Goal: Use online tool/utility

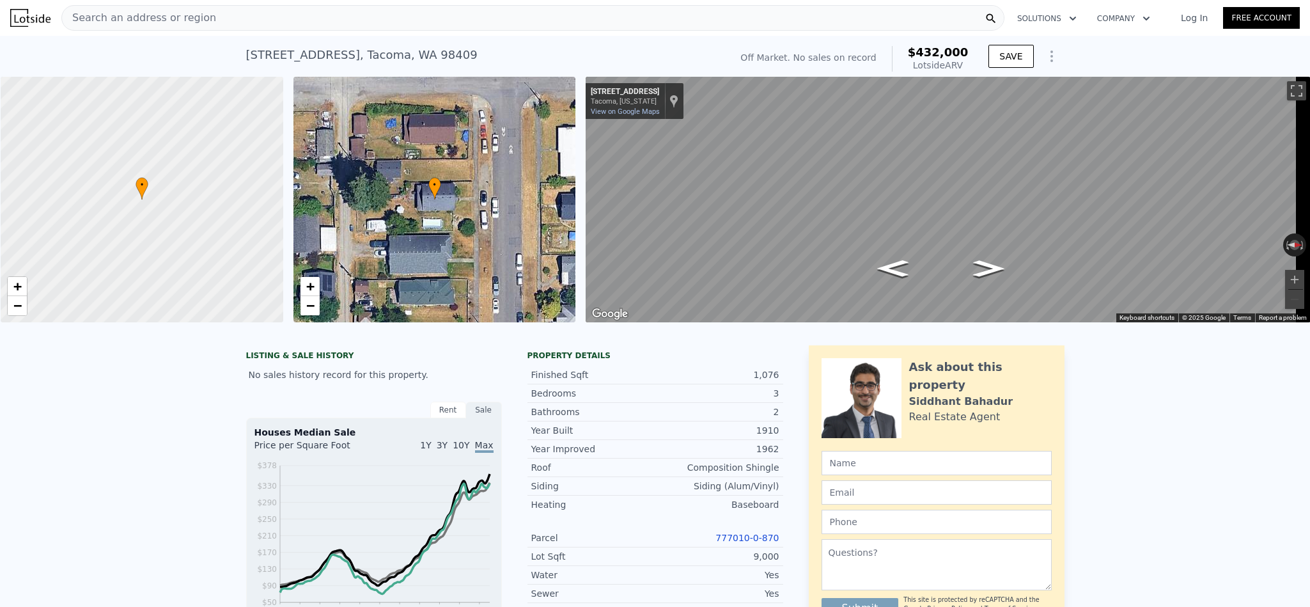
click at [336, 15] on div "Search an address or region" at bounding box center [532, 18] width 943 height 26
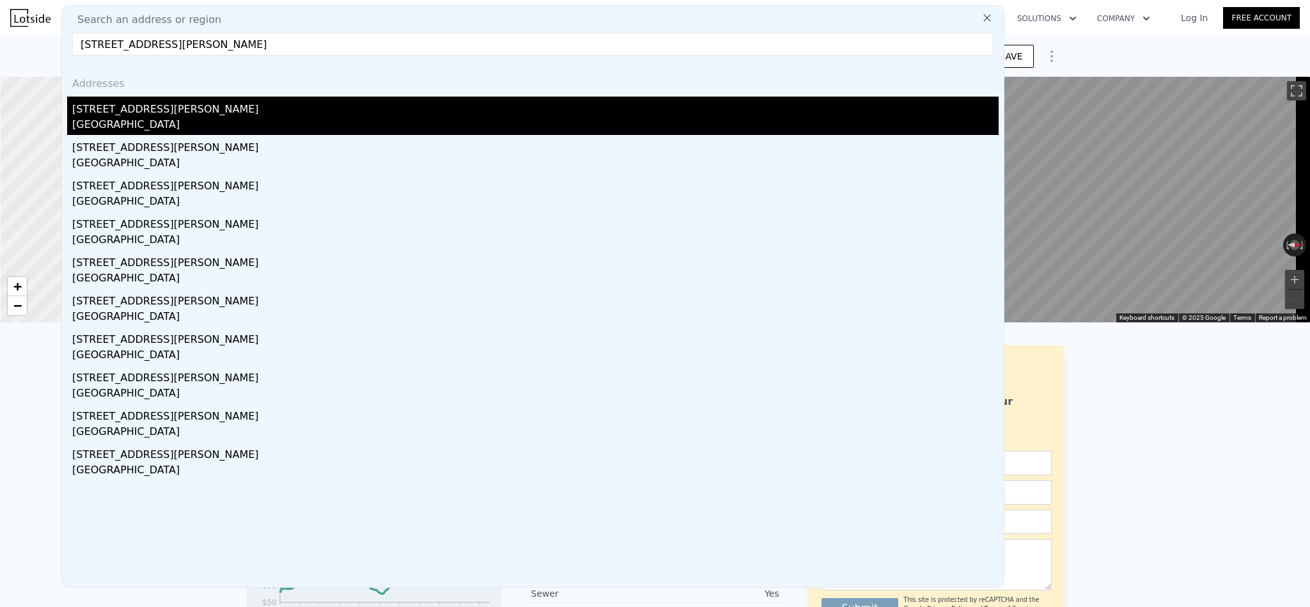
type input "[STREET_ADDRESS][PERSON_NAME]"
click at [209, 123] on div "[GEOGRAPHIC_DATA]" at bounding box center [535, 126] width 927 height 18
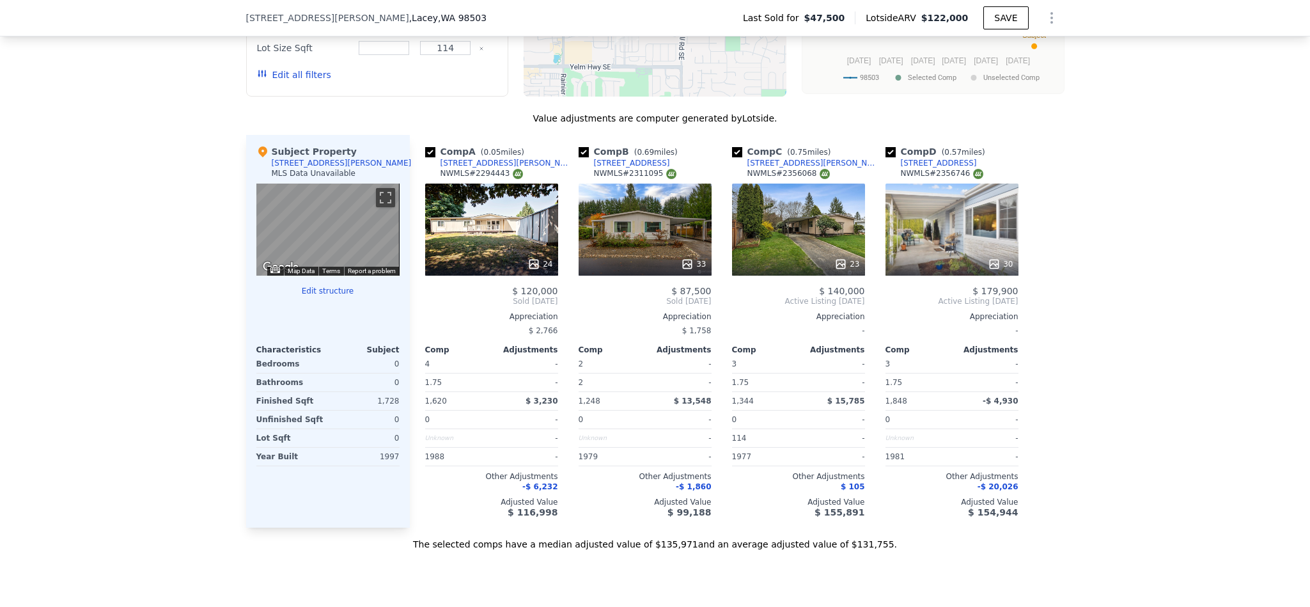
scroll to position [1723, 0]
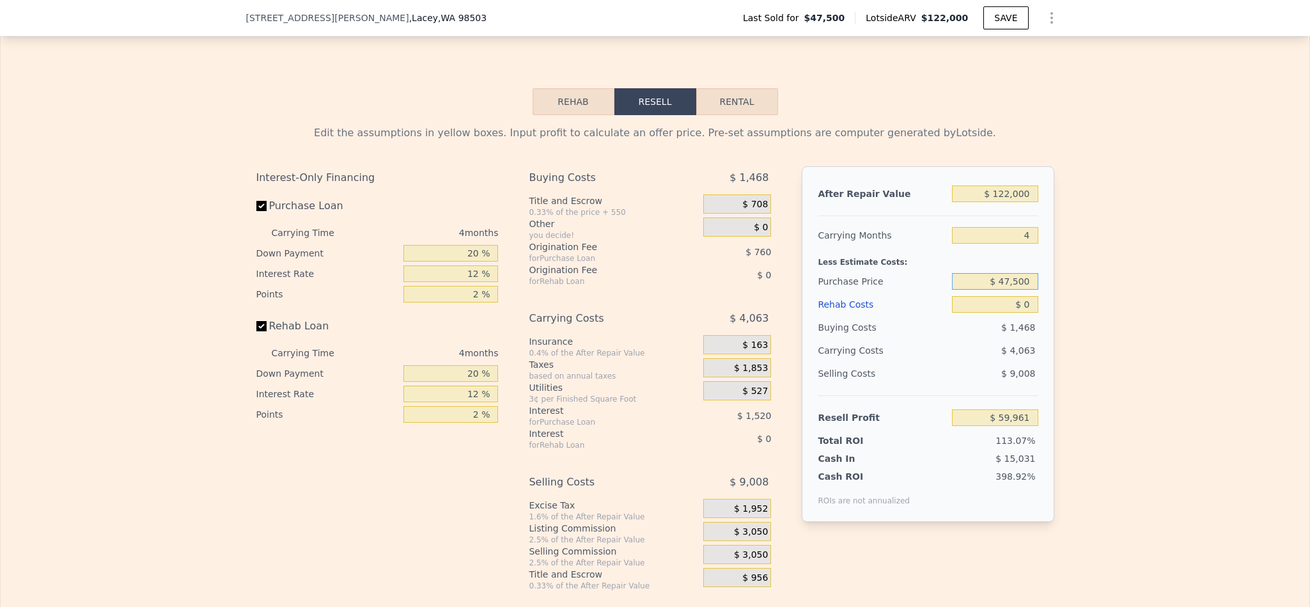
click at [1017, 290] on input "$ 47,500" at bounding box center [995, 281] width 86 height 17
type input "$ 25,000"
click at [1195, 305] on div "Edit the assumptions in yellow boxes. Input profit to calculate an offer price.…" at bounding box center [655, 353] width 1309 height 476
type input "$ 83,616"
